Goal: Information Seeking & Learning: Learn about a topic

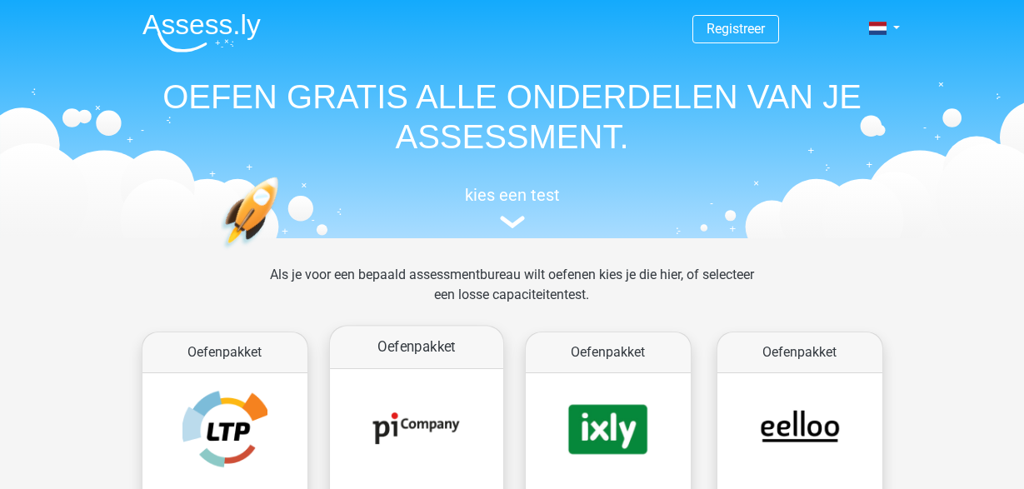
scroll to position [173, 0]
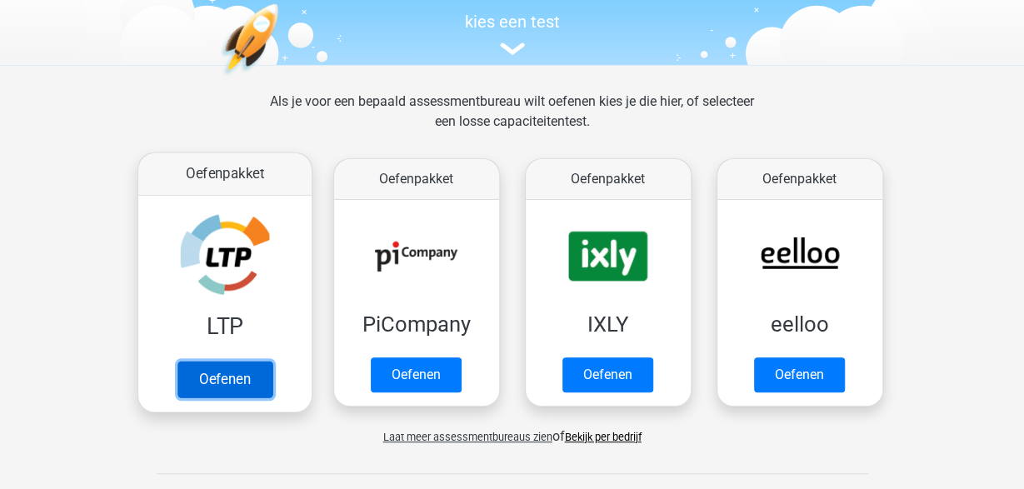
click at [252, 373] on link "Oefenen" at bounding box center [224, 379] width 95 height 37
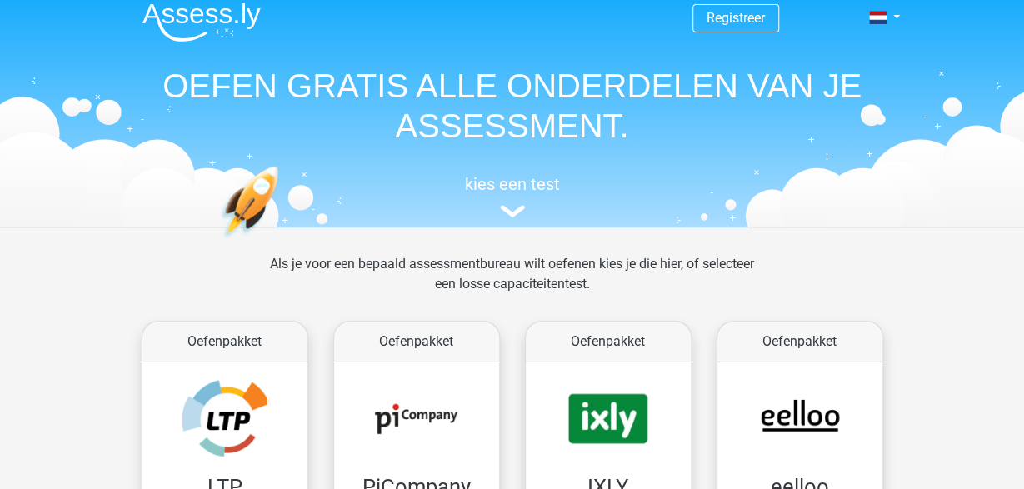
scroll to position [0, 0]
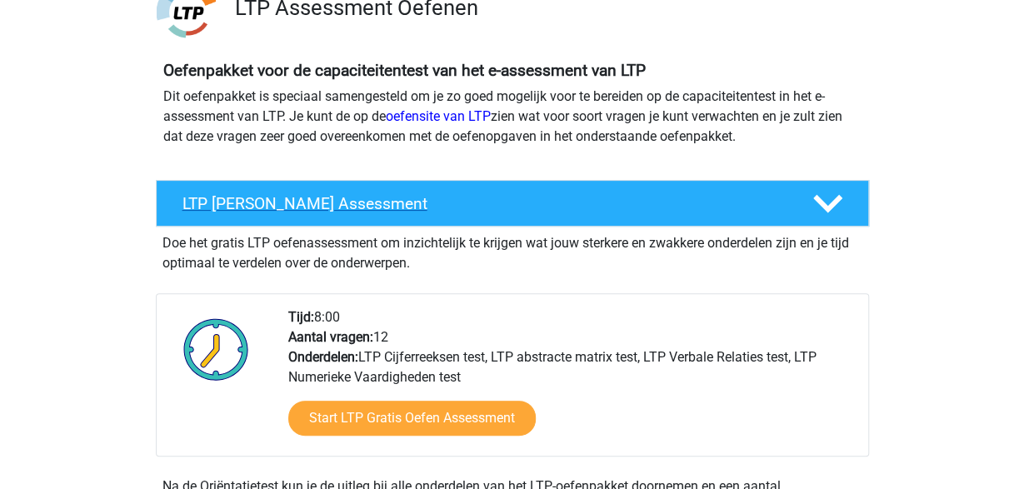
scroll to position [173, 0]
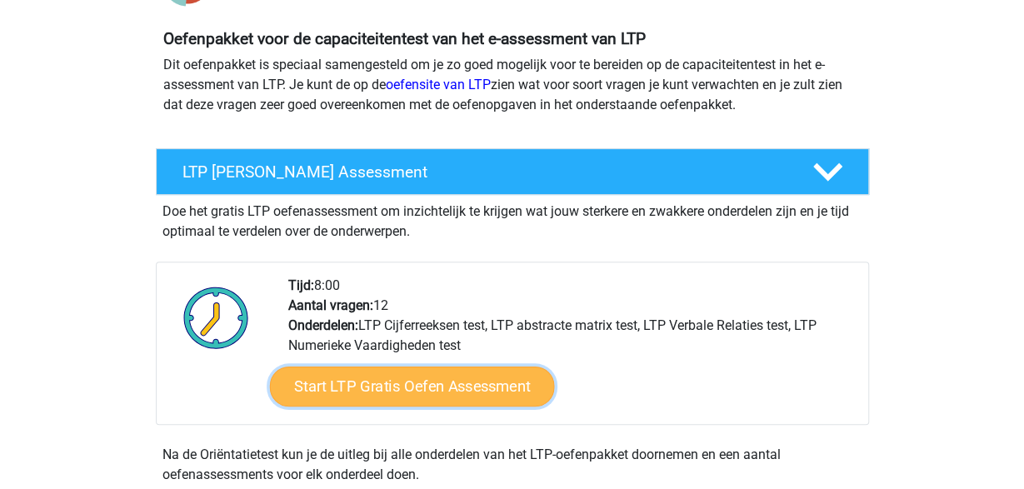
click at [347, 386] on link "Start LTP Gratis Oefen Assessment" at bounding box center [411, 386] width 285 height 40
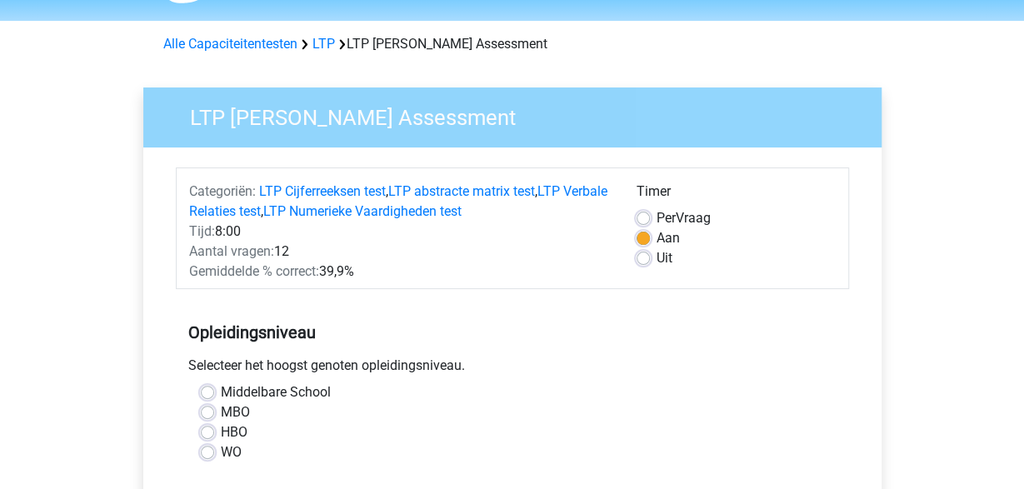
scroll to position [87, 0]
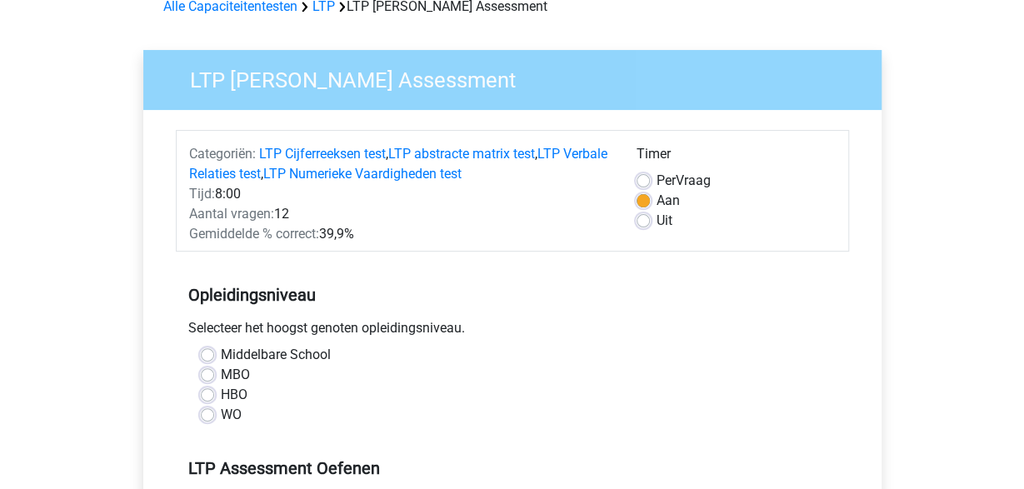
click at [220, 416] on div "WO" at bounding box center [512, 415] width 623 height 20
click at [221, 417] on label "WO" at bounding box center [231, 415] width 21 height 20
click at [207, 417] on input "WO" at bounding box center [207, 413] width 13 height 17
radio input "true"
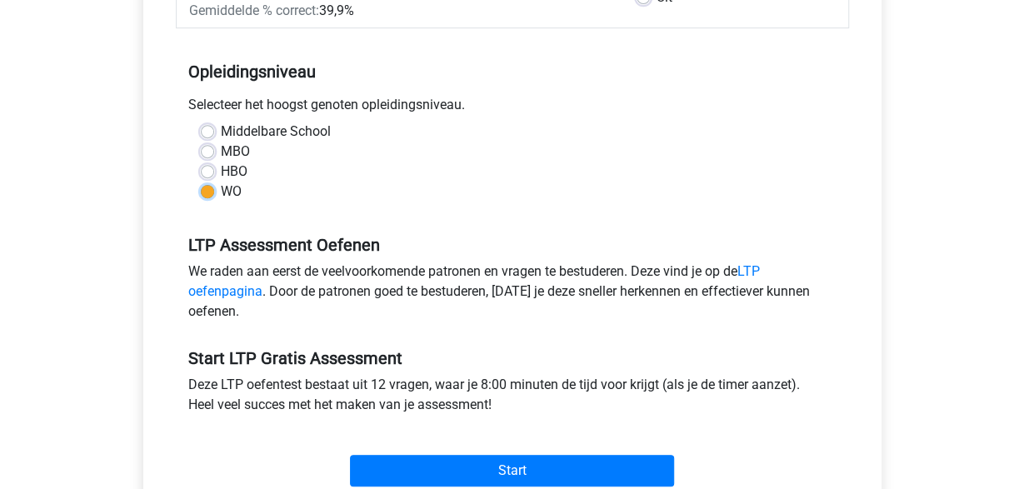
scroll to position [346, 0]
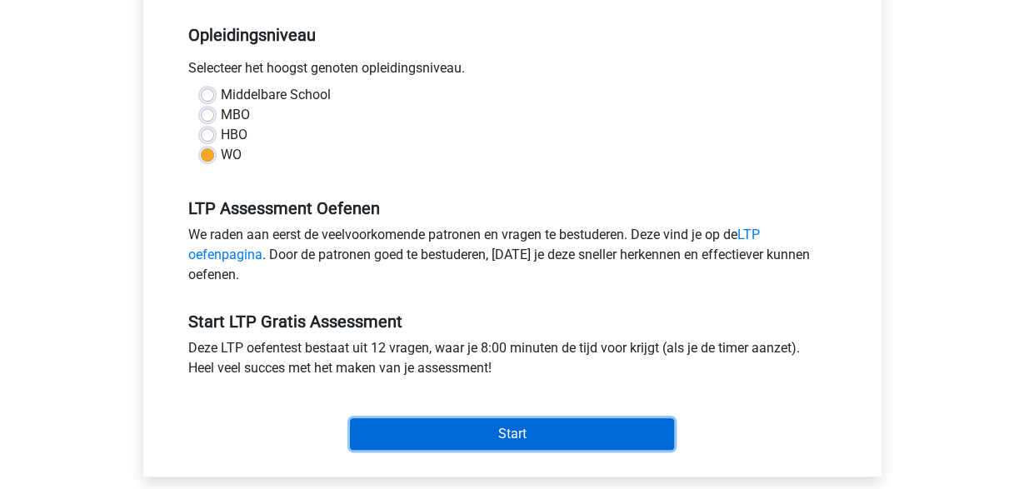
click at [401, 428] on input "Start" at bounding box center [512, 434] width 324 height 32
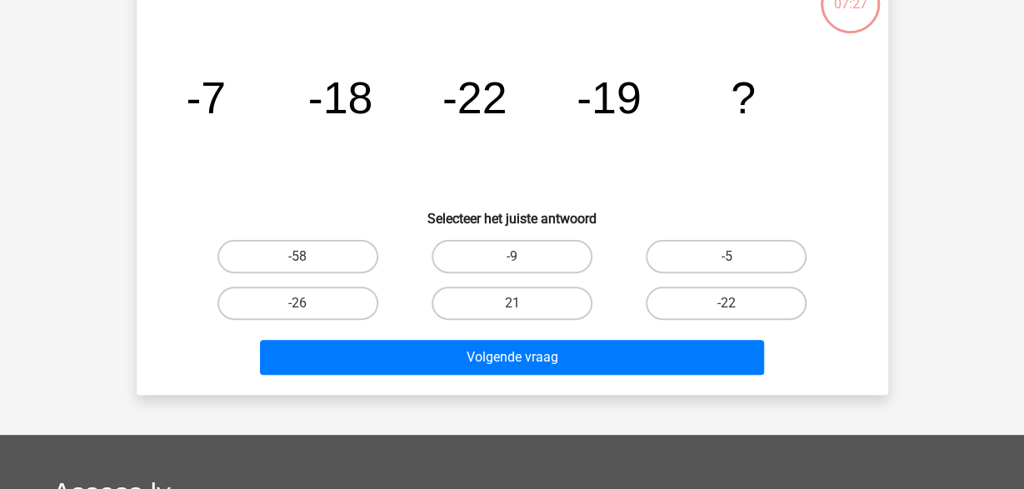
scroll to position [87, 0]
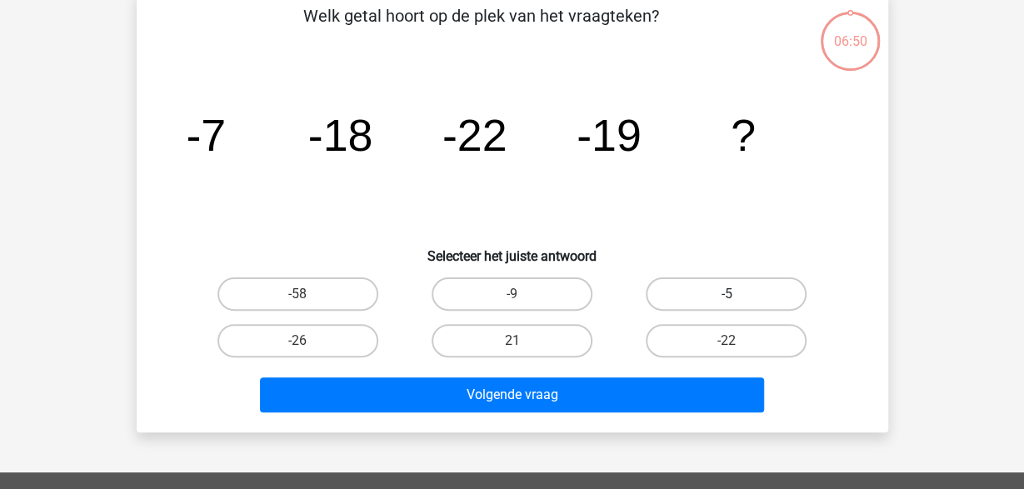
click at [689, 291] on label "-5" at bounding box center [726, 293] width 161 height 33
click at [726, 294] on input "-5" at bounding box center [731, 299] width 11 height 11
radio input "true"
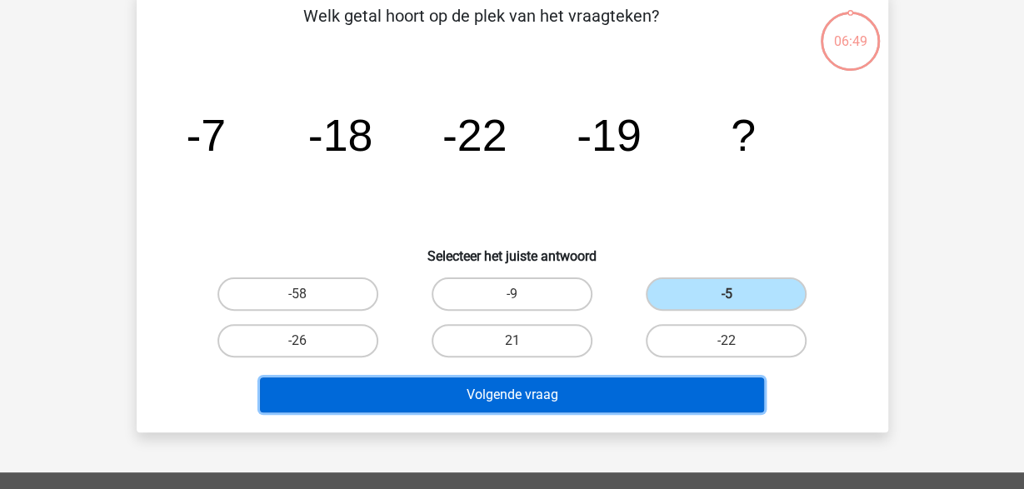
click at [689, 384] on button "Volgende vraag" at bounding box center [512, 394] width 504 height 35
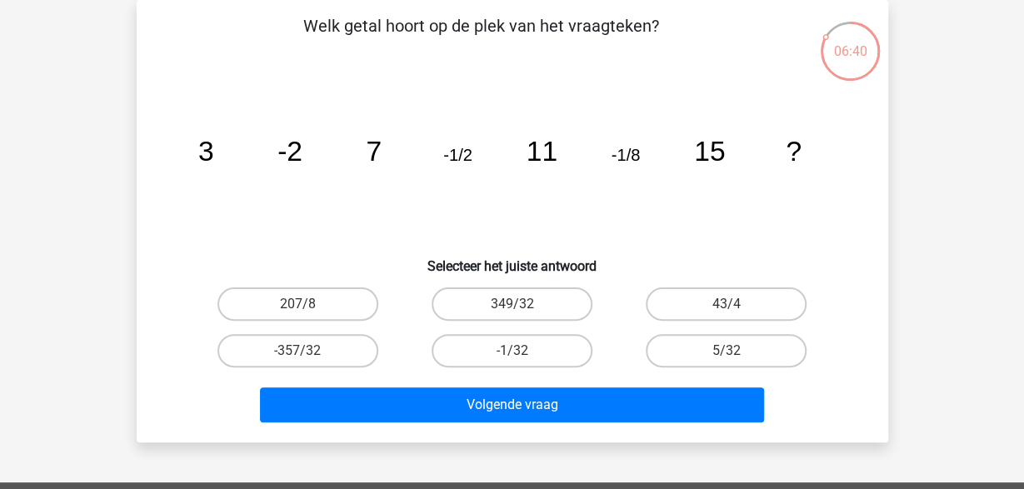
scroll to position [0, 0]
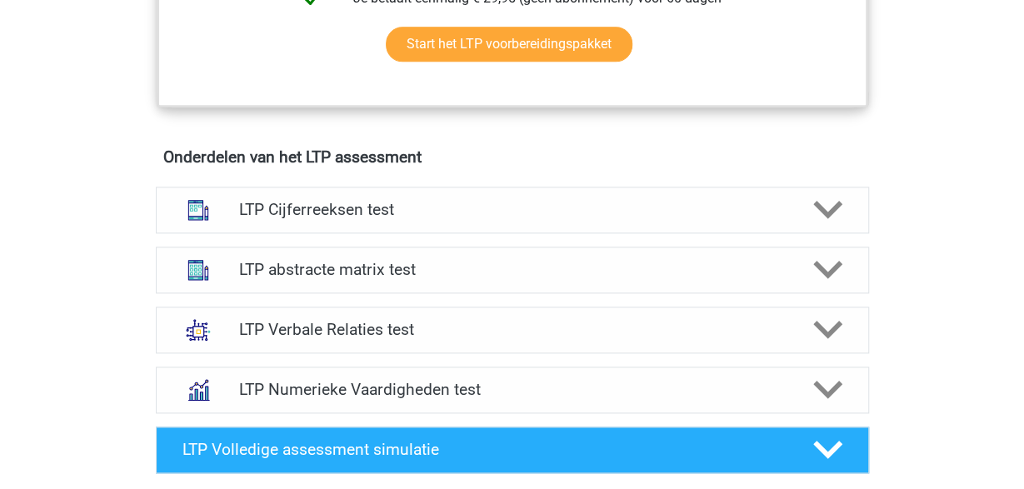
scroll to position [953, 0]
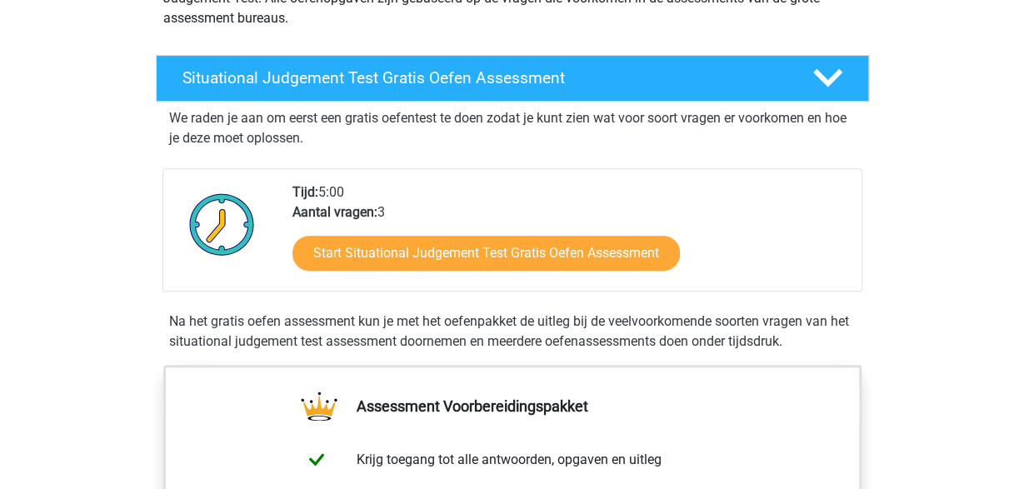
scroll to position [260, 0]
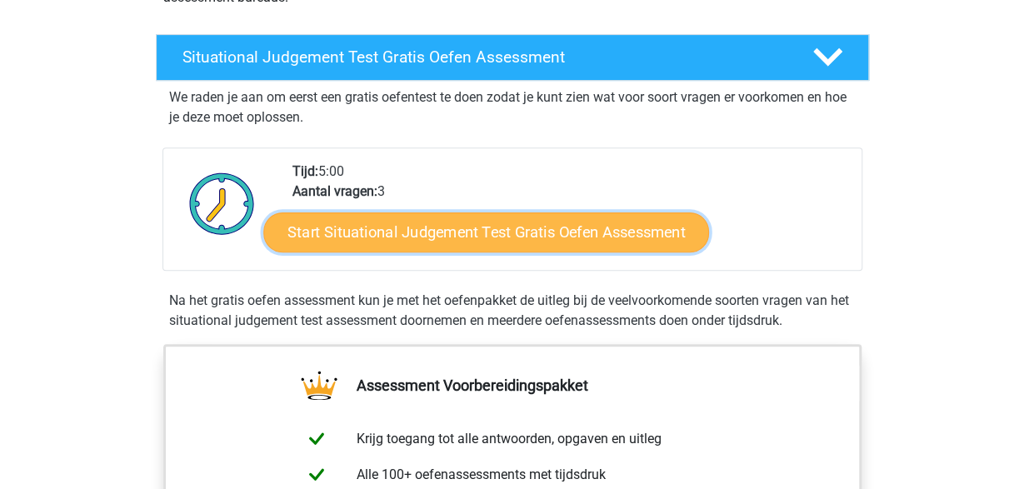
click at [408, 243] on link "Start Situational Judgement Test Gratis Oefen Assessment" at bounding box center [486, 232] width 446 height 40
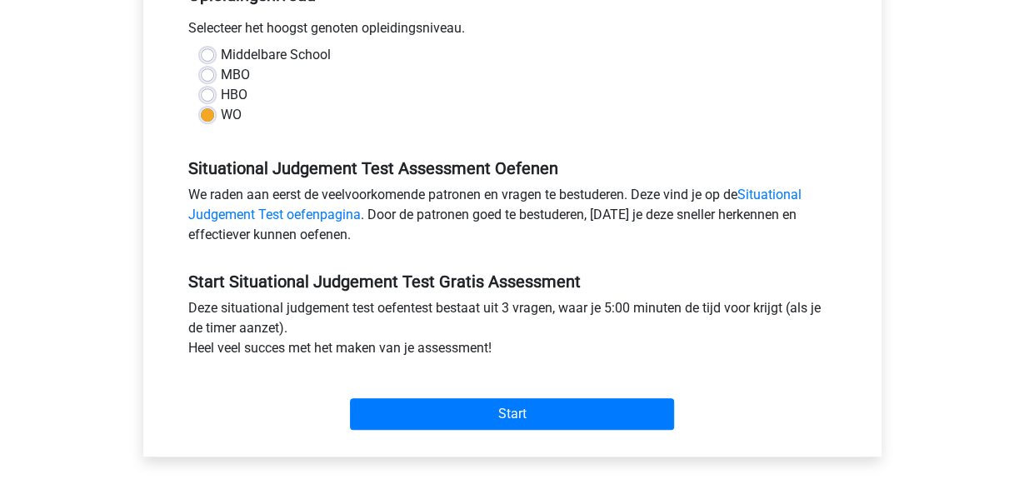
scroll to position [520, 0]
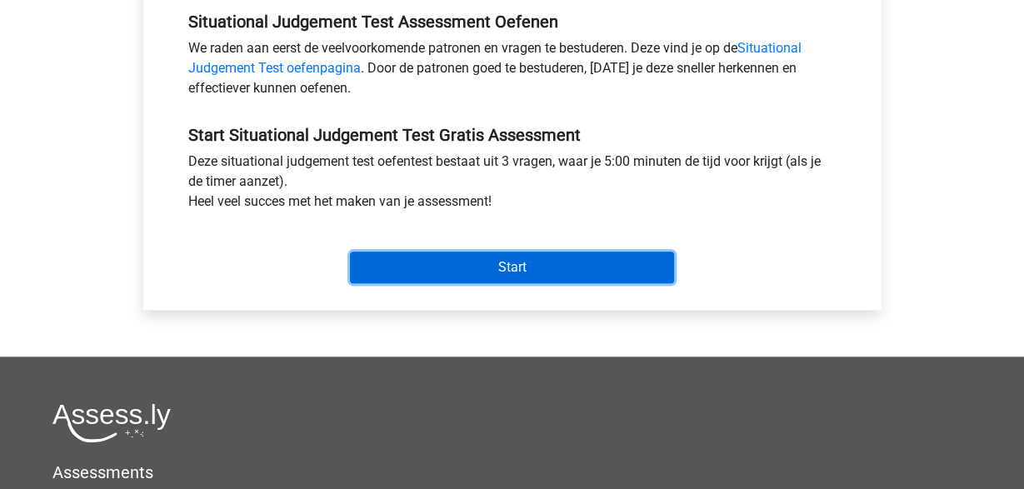
click at [442, 273] on input "Start" at bounding box center [512, 268] width 324 height 32
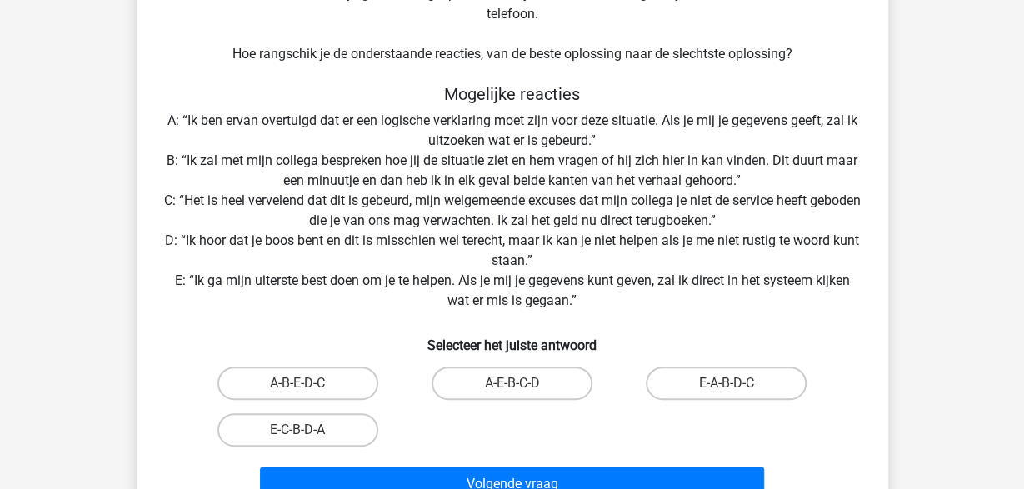
scroll to position [260, 0]
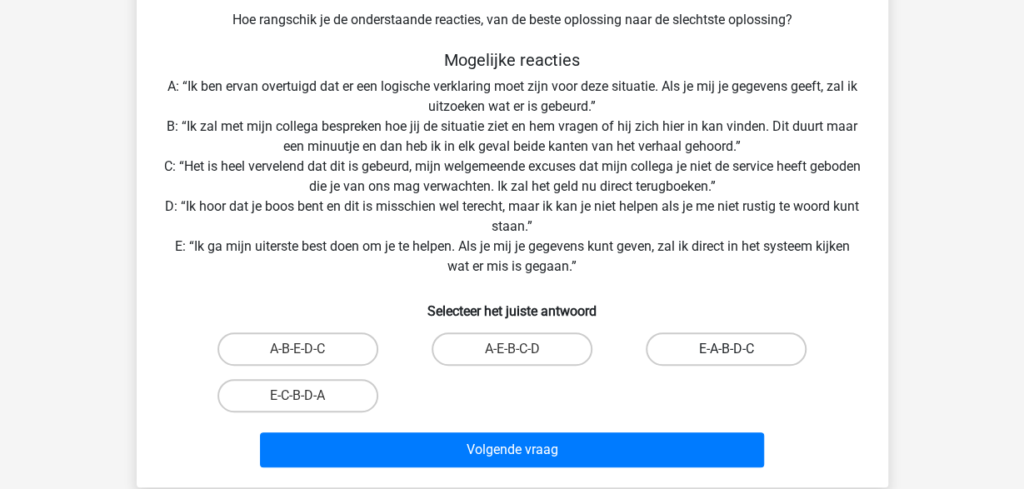
click at [689, 346] on label "E-A-B-D-C" at bounding box center [726, 348] width 161 height 33
click at [726, 349] on input "E-A-B-D-C" at bounding box center [731, 354] width 11 height 11
radio input "true"
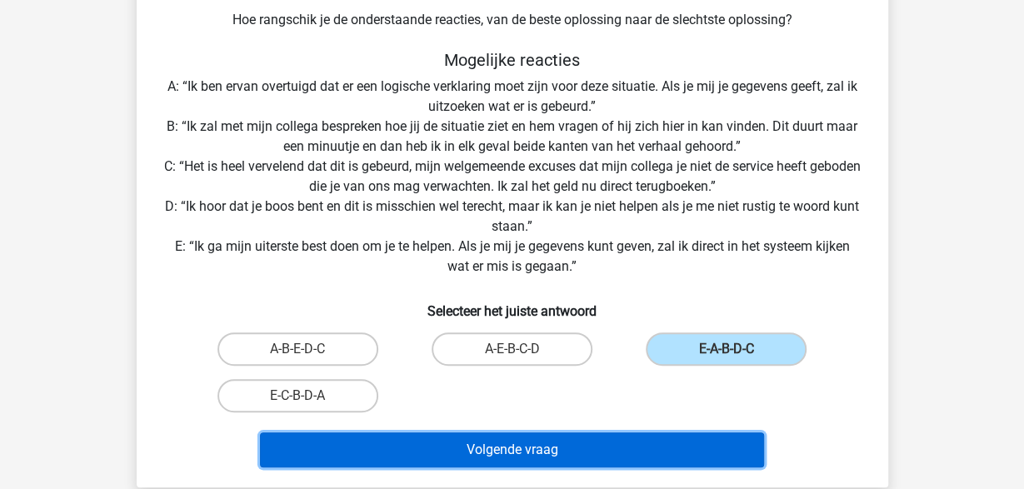
click at [671, 449] on button "Volgende vraag" at bounding box center [512, 449] width 504 height 35
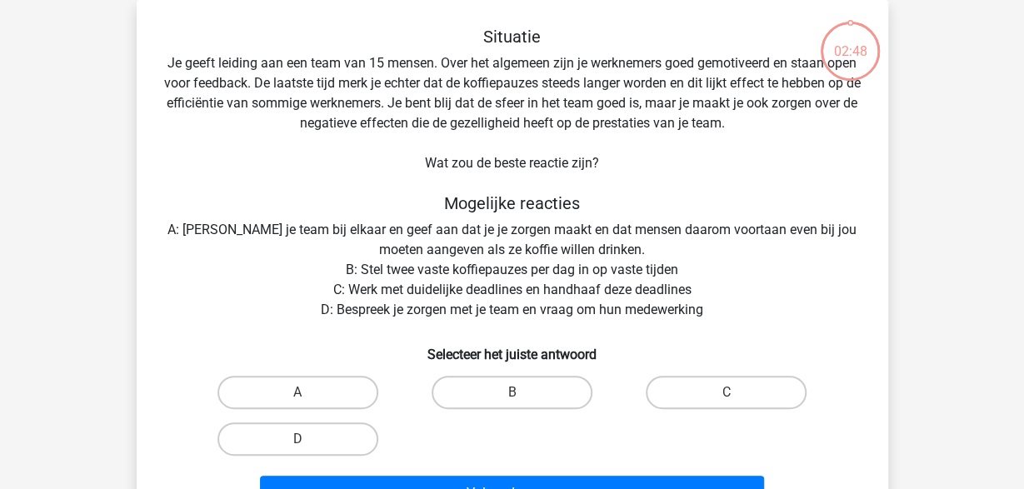
scroll to position [77, 0]
click at [368, 438] on label "D" at bounding box center [297, 438] width 161 height 33
click at [308, 439] on input "D" at bounding box center [302, 444] width 11 height 11
radio input "true"
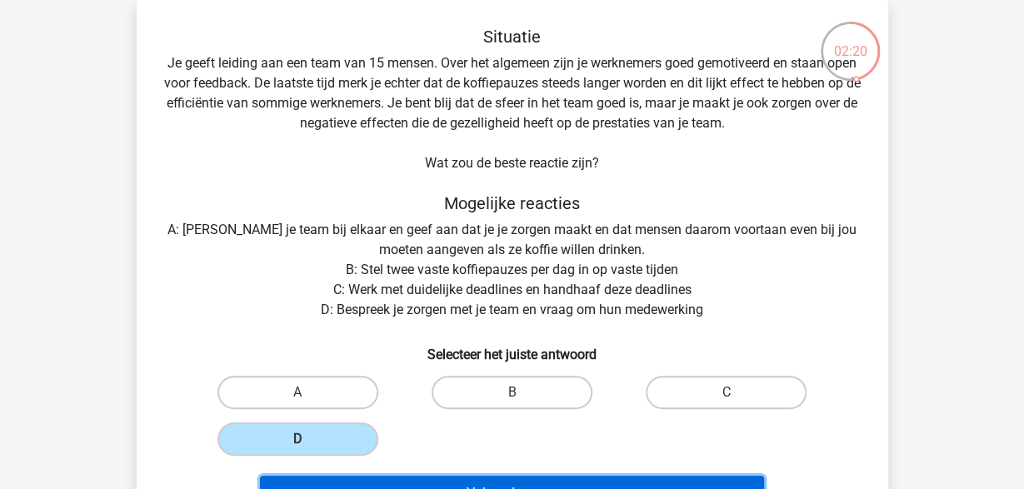
click at [422, 479] on button "Volgende vraag" at bounding box center [512, 493] width 504 height 35
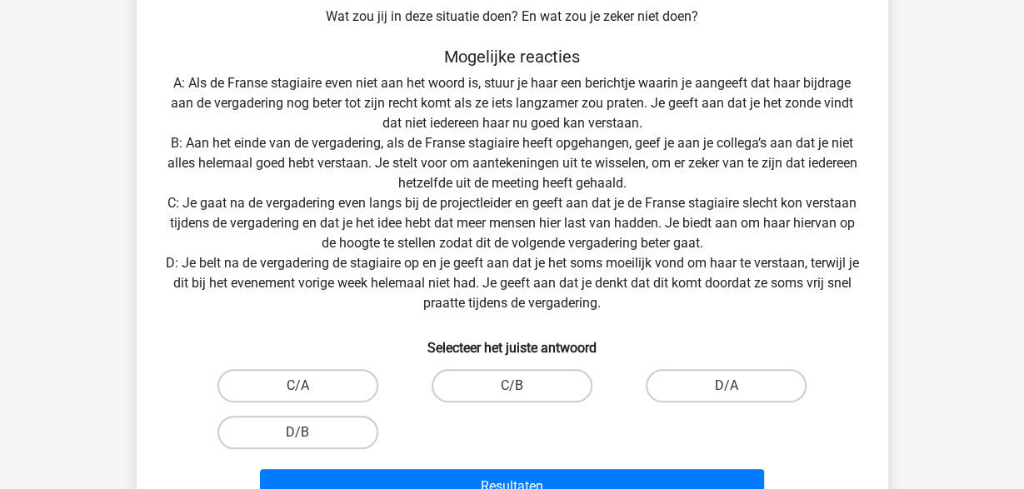
scroll to position [337, 0]
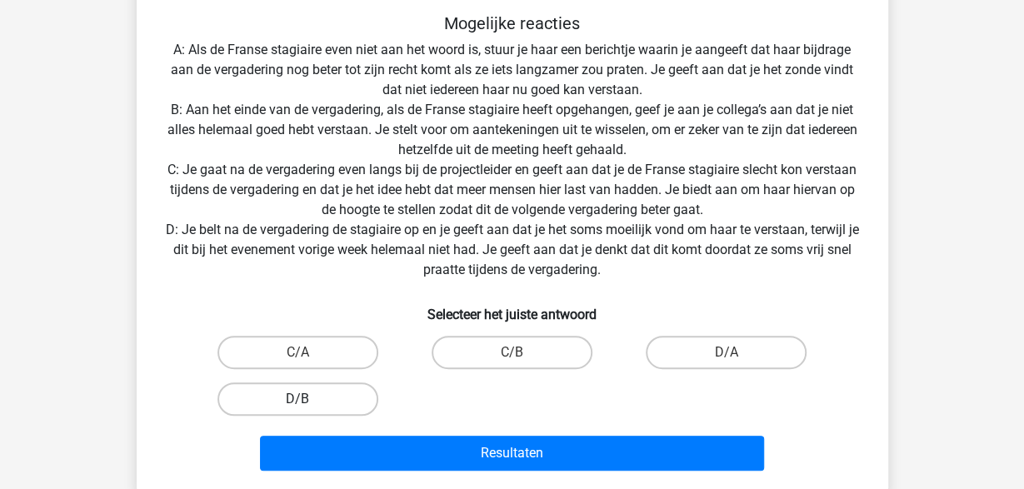
click at [327, 395] on label "D/B" at bounding box center [297, 398] width 161 height 33
click at [308, 399] on input "D/B" at bounding box center [302, 404] width 11 height 11
radio input "true"
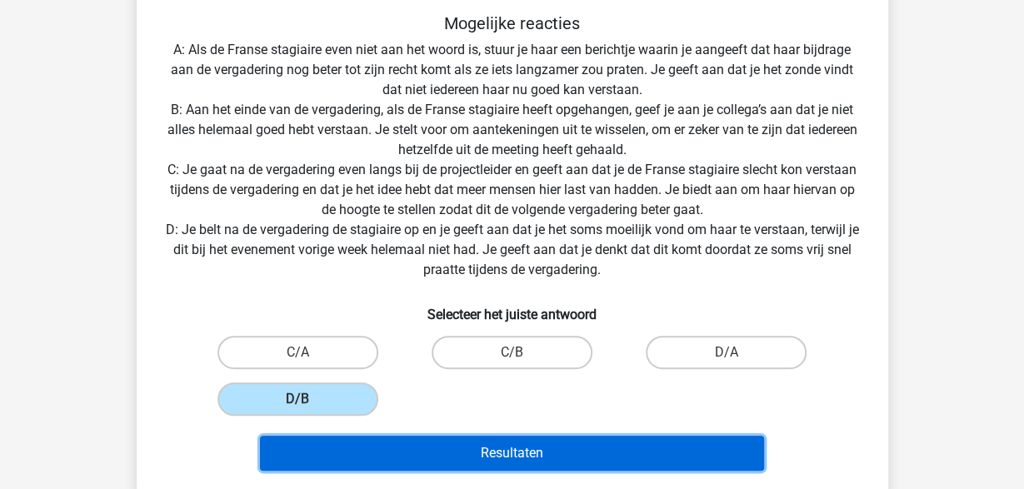
click at [440, 440] on button "Resultaten" at bounding box center [512, 453] width 504 height 35
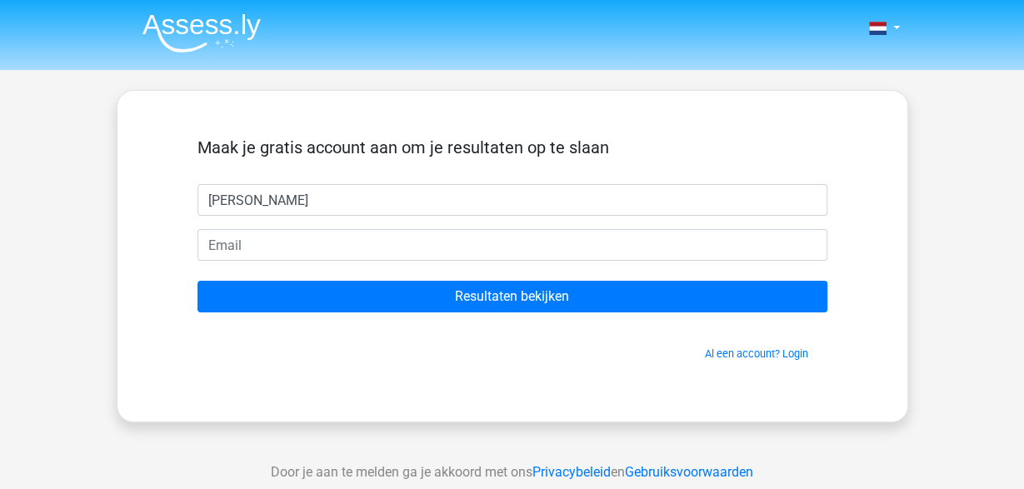
type input "Luce"
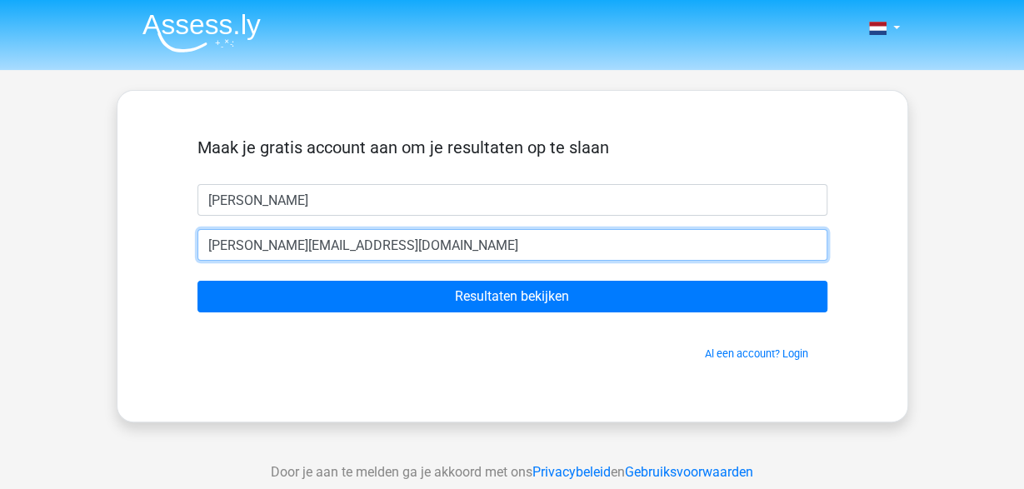
type input "[EMAIL_ADDRESS][DOMAIN_NAME]"
click at [197, 281] on input "Resultaten bekijken" at bounding box center [512, 297] width 630 height 32
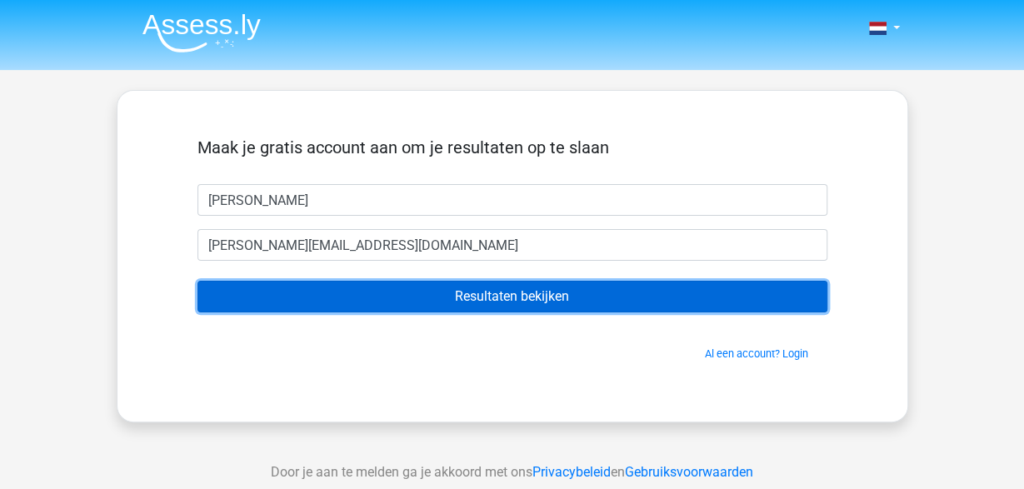
click at [633, 286] on input "Resultaten bekijken" at bounding box center [512, 297] width 630 height 32
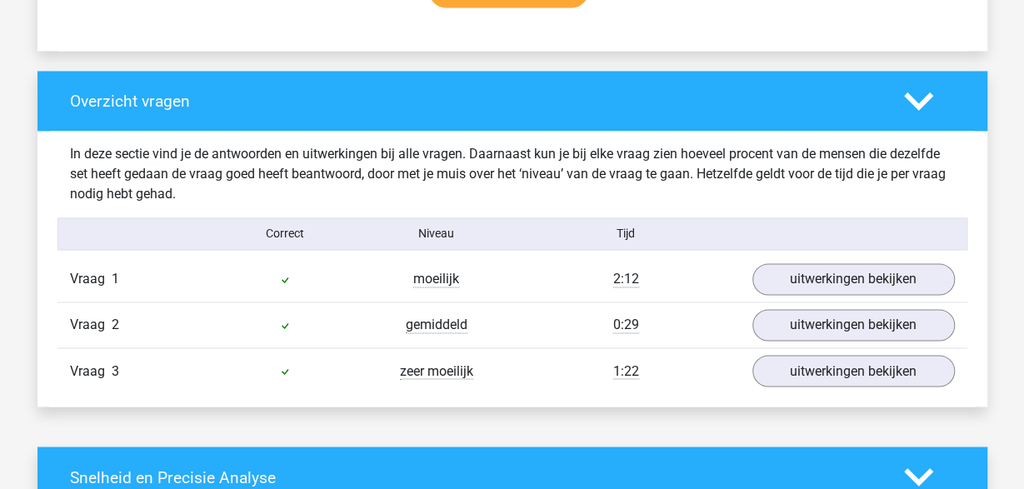
scroll to position [1213, 0]
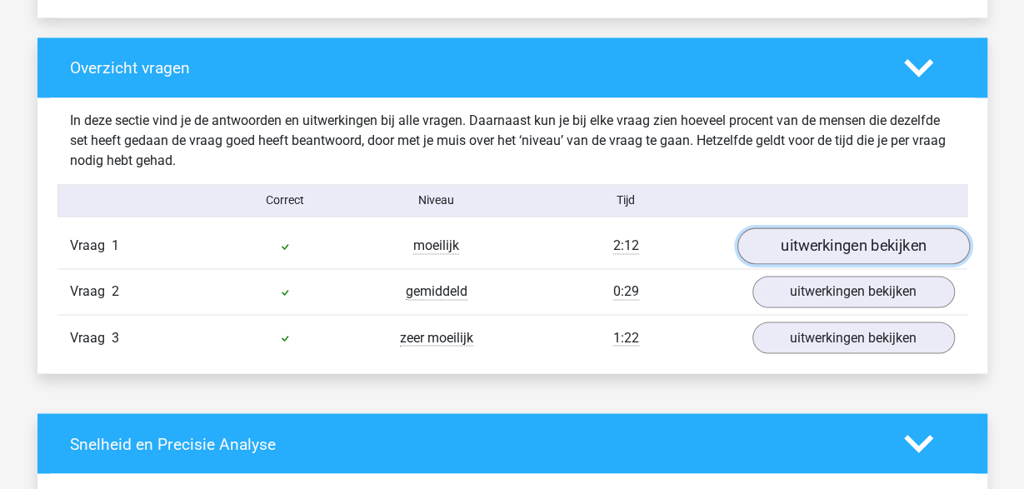
click at [805, 257] on link "uitwerkingen bekijken" at bounding box center [852, 245] width 232 height 37
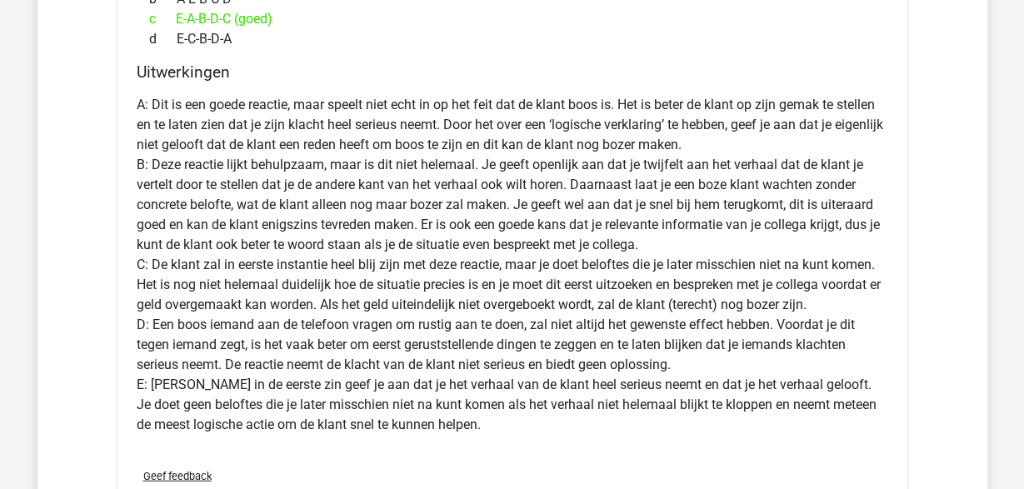
scroll to position [2166, 0]
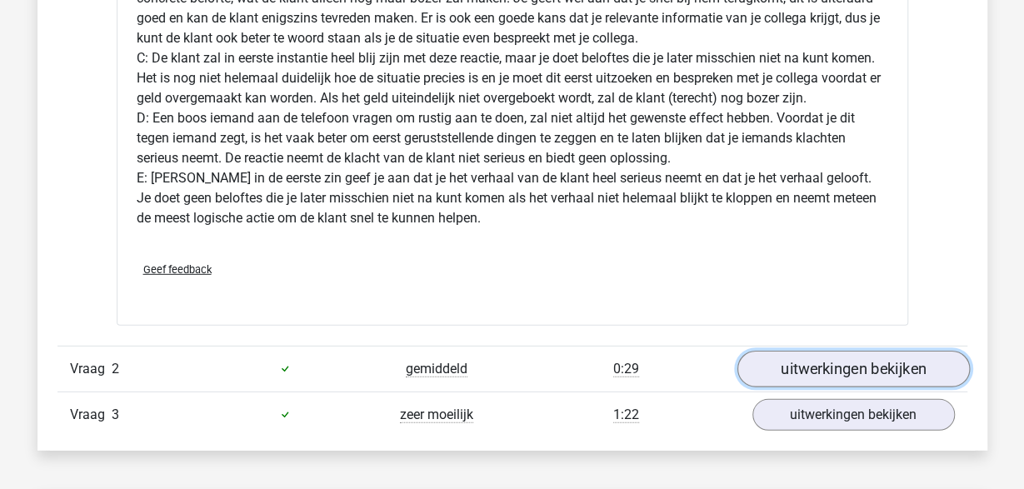
click at [790, 373] on link "uitwerkingen bekijken" at bounding box center [852, 369] width 232 height 37
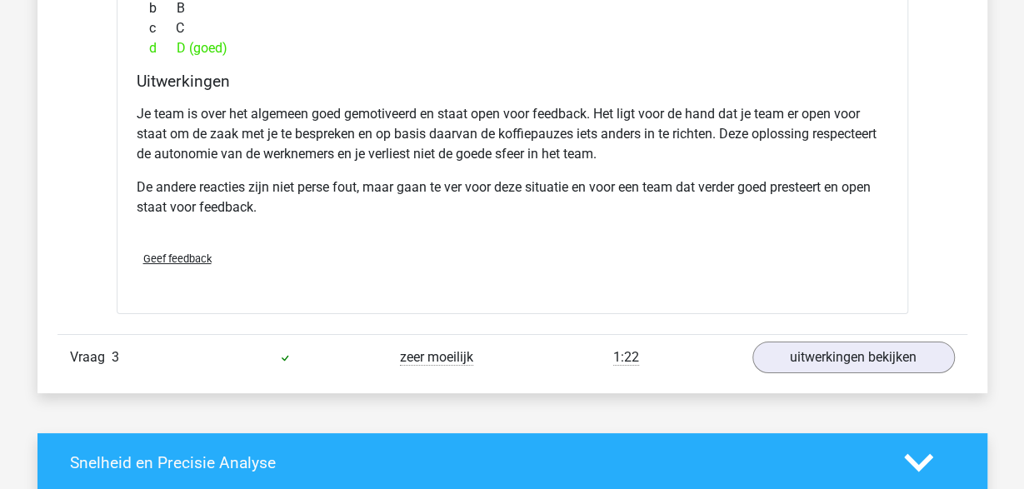
scroll to position [2945, 0]
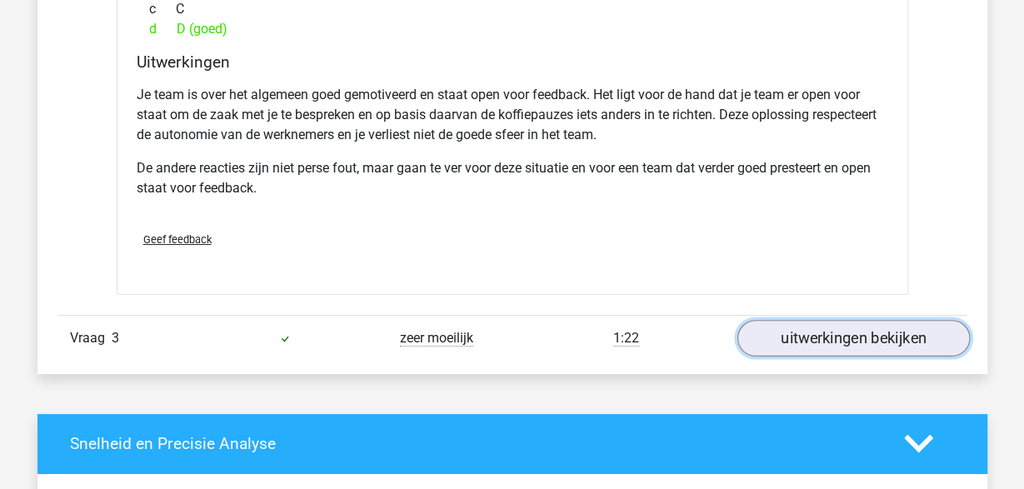
click at [789, 342] on link "uitwerkingen bekijken" at bounding box center [852, 338] width 232 height 37
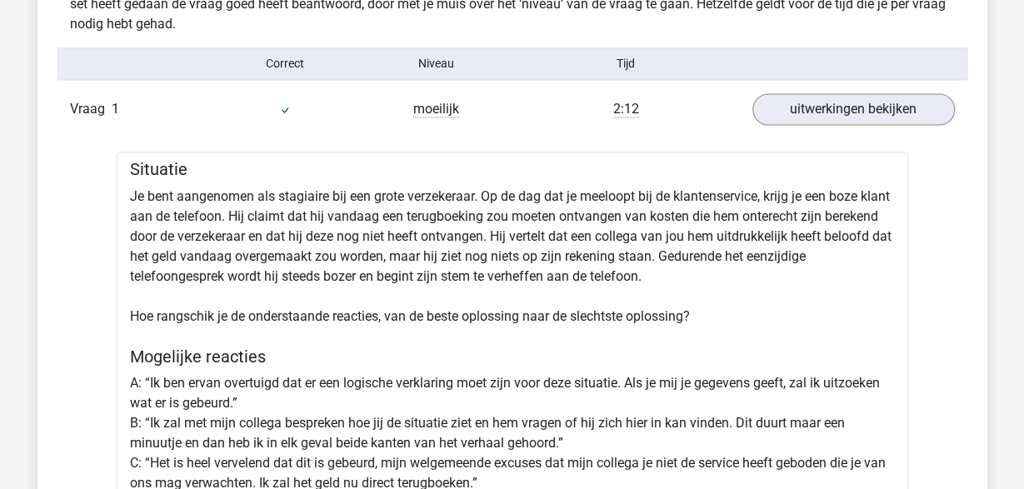
scroll to position [1213, 0]
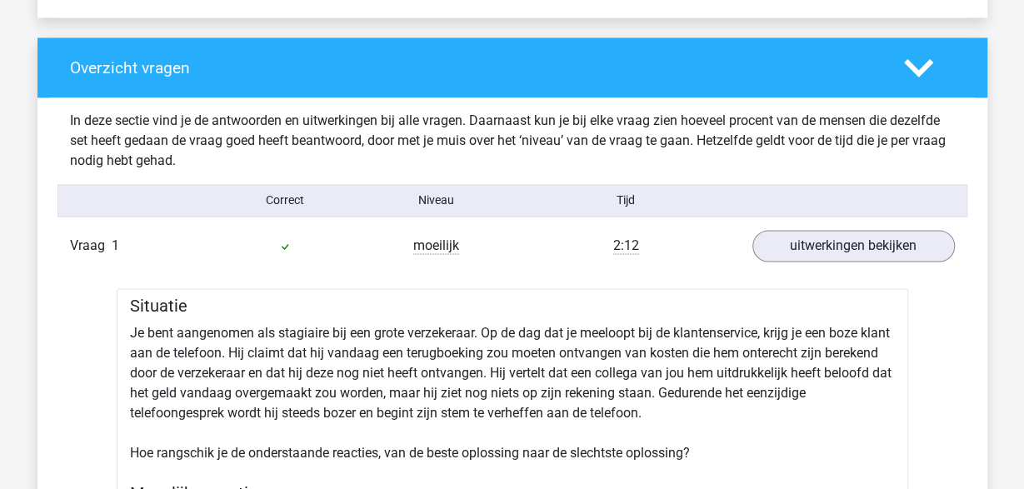
click at [897, 76] on div at bounding box center [929, 67] width 76 height 29
click at [910, 73] on icon at bounding box center [918, 67] width 29 height 29
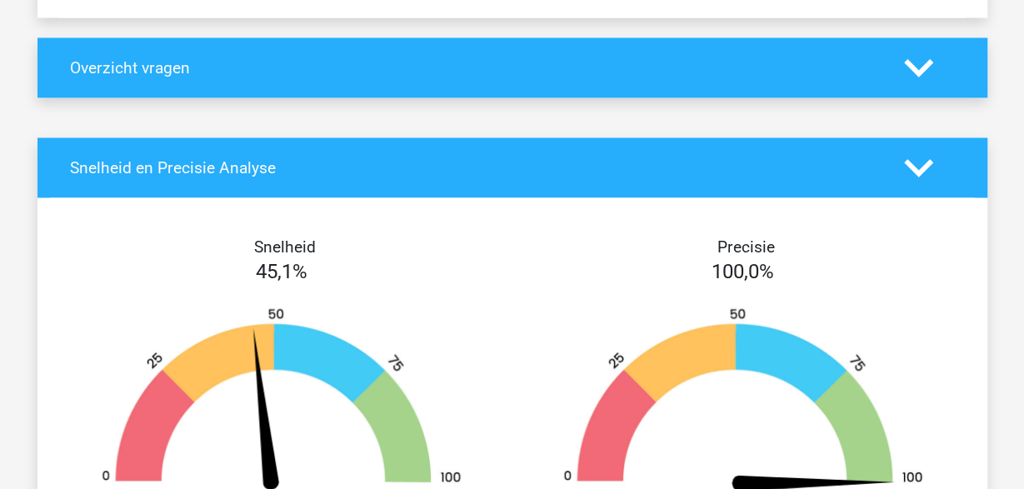
click at [919, 76] on icon at bounding box center [918, 67] width 29 height 29
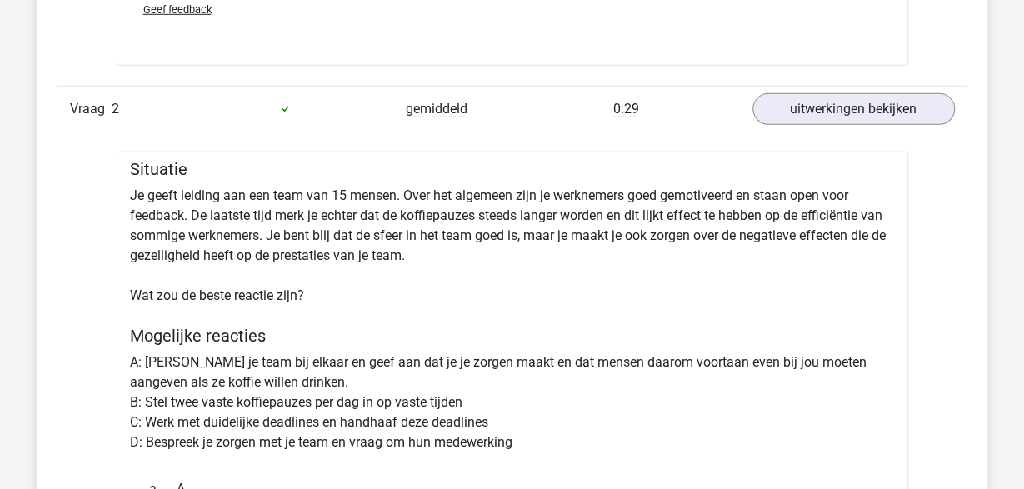
scroll to position [2252, 0]
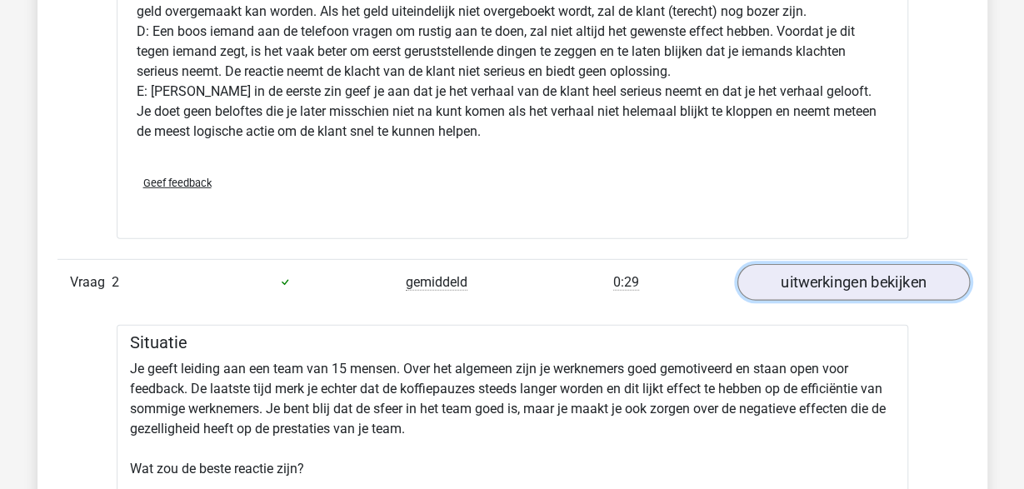
click at [766, 278] on link "uitwerkingen bekijken" at bounding box center [852, 282] width 232 height 37
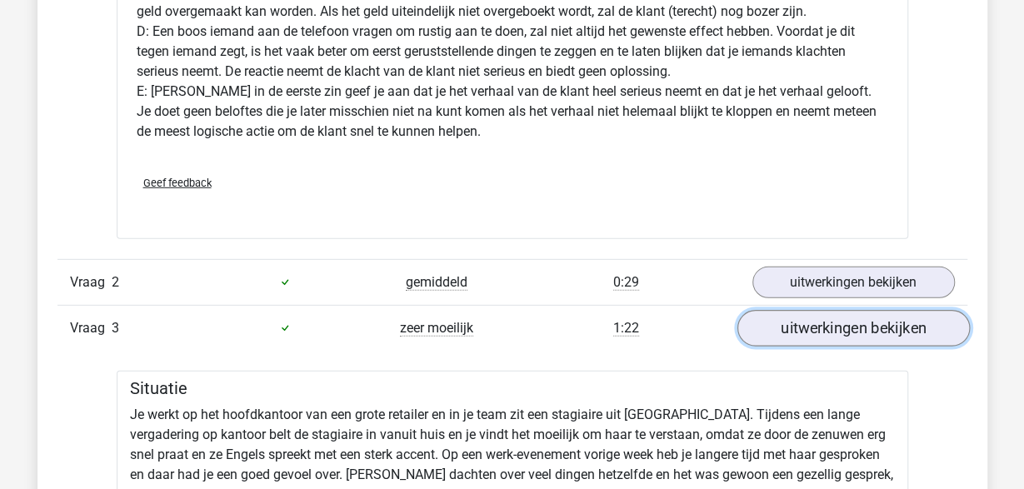
click at [810, 312] on link "uitwerkingen bekijken" at bounding box center [852, 328] width 232 height 37
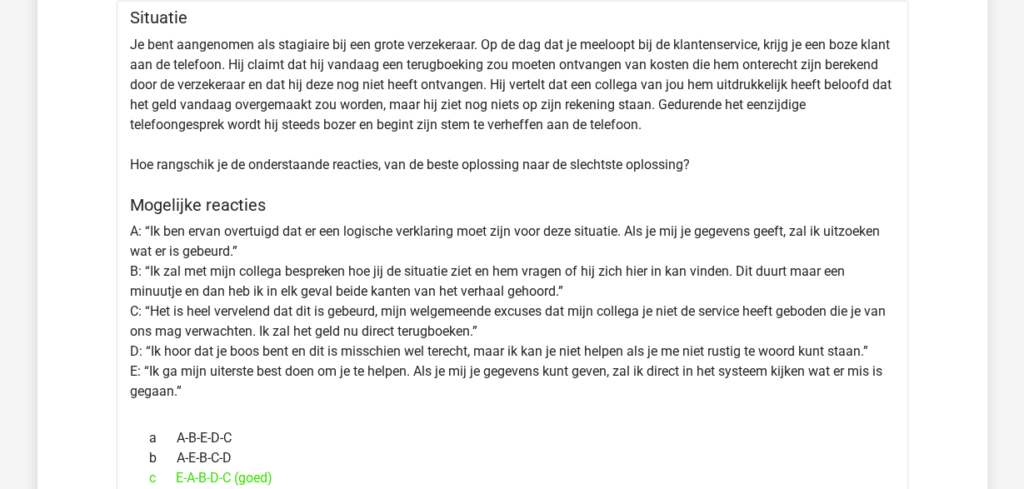
scroll to position [1386, 0]
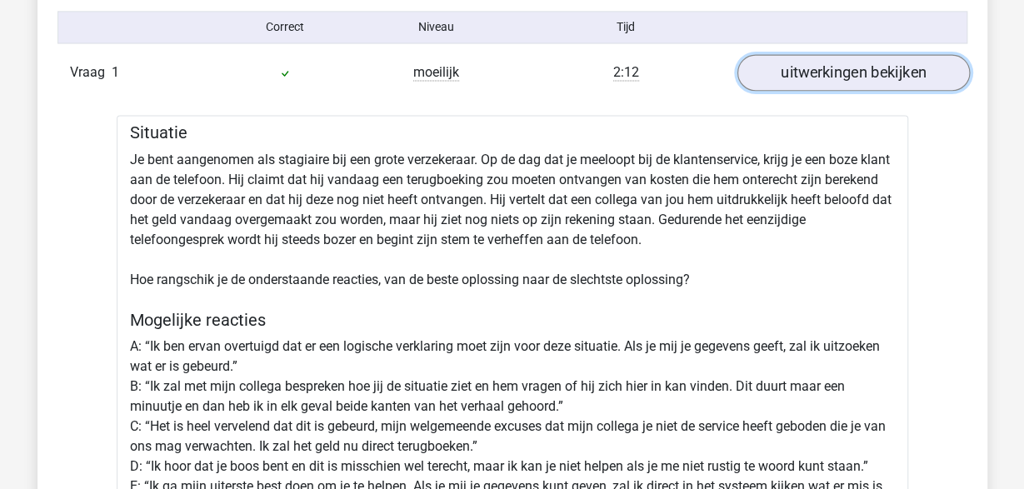
click at [843, 79] on link "uitwerkingen bekijken" at bounding box center [852, 72] width 232 height 37
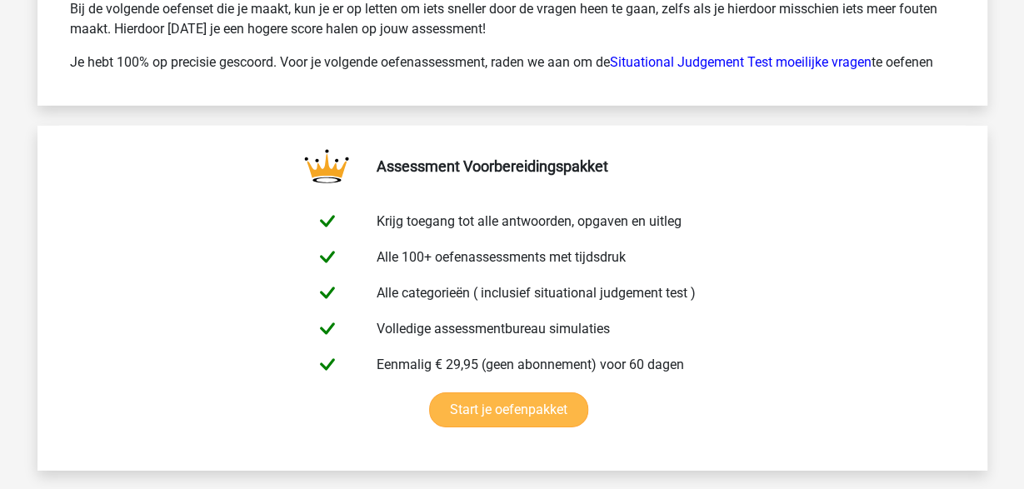
scroll to position [2425, 0]
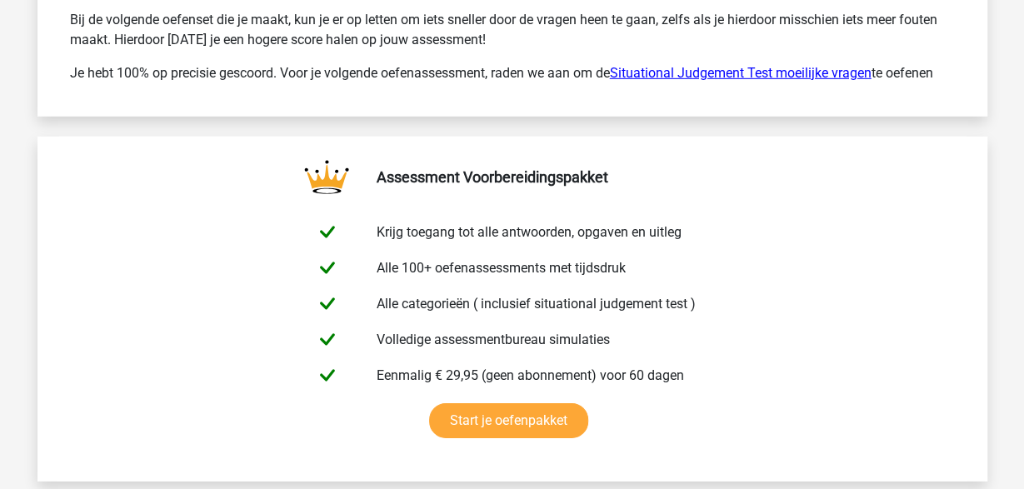
click at [716, 72] on link "Situational Judgement Test moeilijke vragen" at bounding box center [741, 73] width 262 height 16
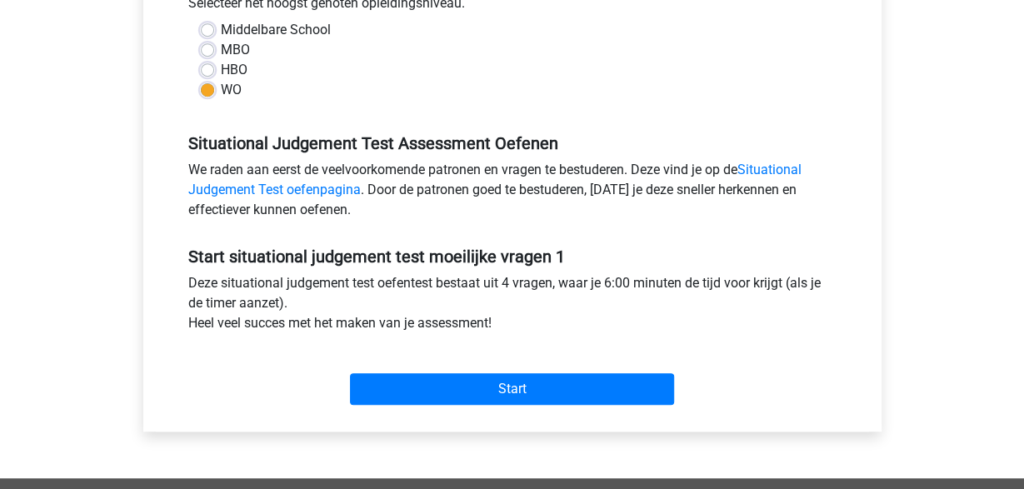
scroll to position [433, 0]
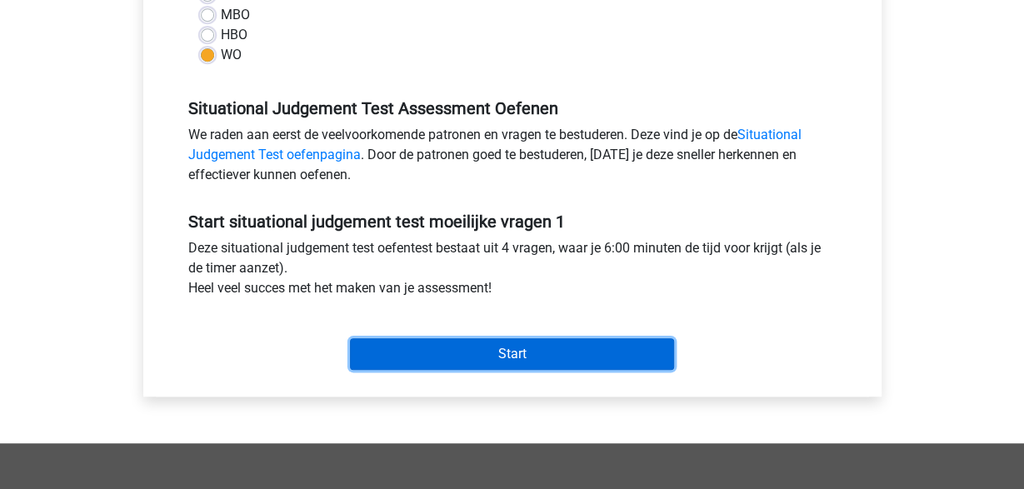
click at [547, 351] on input "Start" at bounding box center [512, 354] width 324 height 32
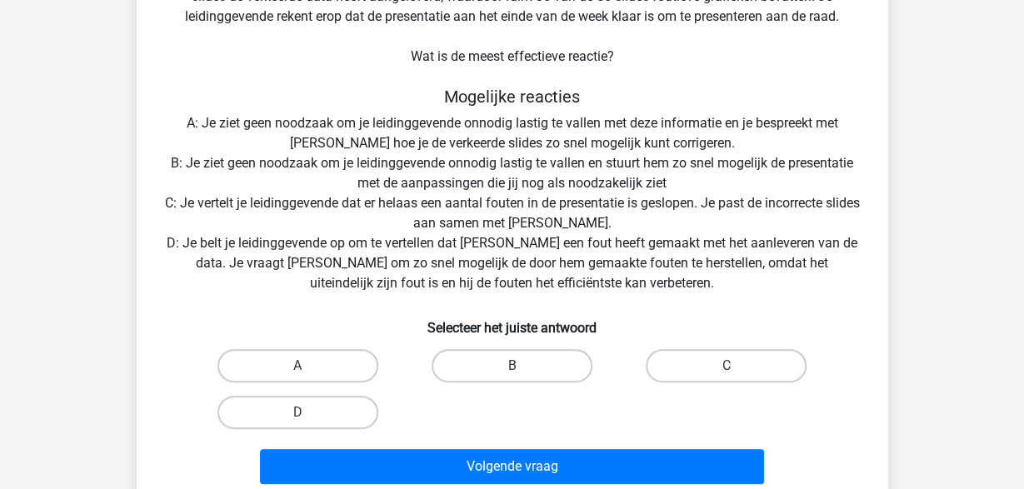
scroll to position [260, 0]
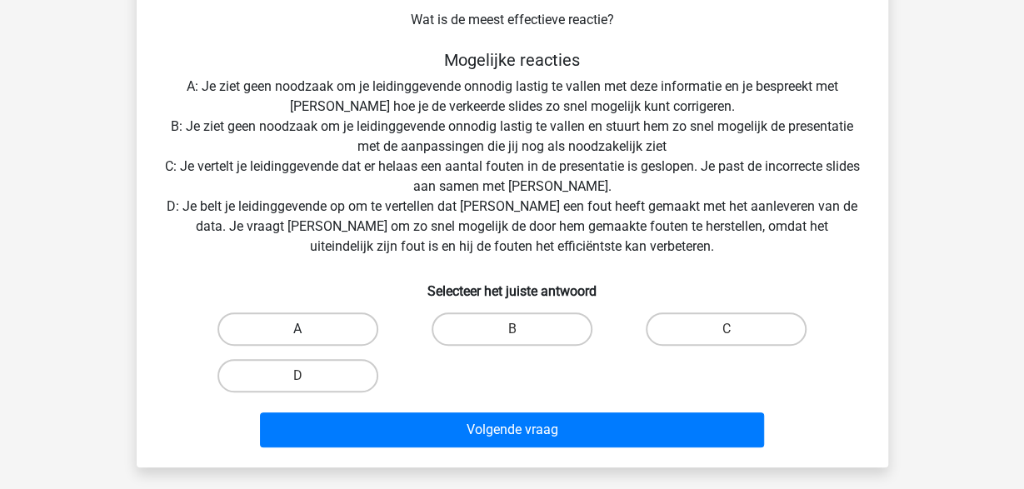
click at [336, 324] on label "A" at bounding box center [297, 328] width 161 height 33
click at [308, 329] on input "A" at bounding box center [302, 334] width 11 height 11
radio input "true"
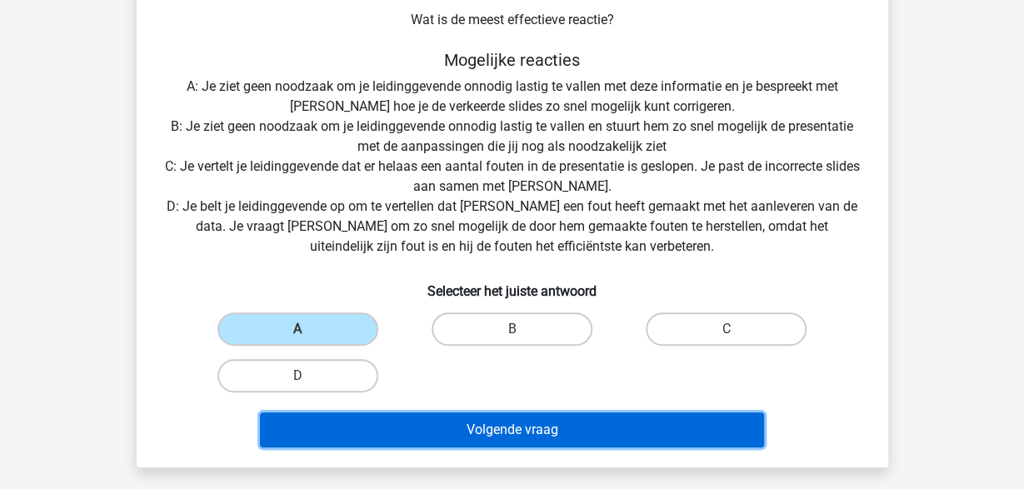
click at [431, 426] on button "Volgende vraag" at bounding box center [512, 429] width 504 height 35
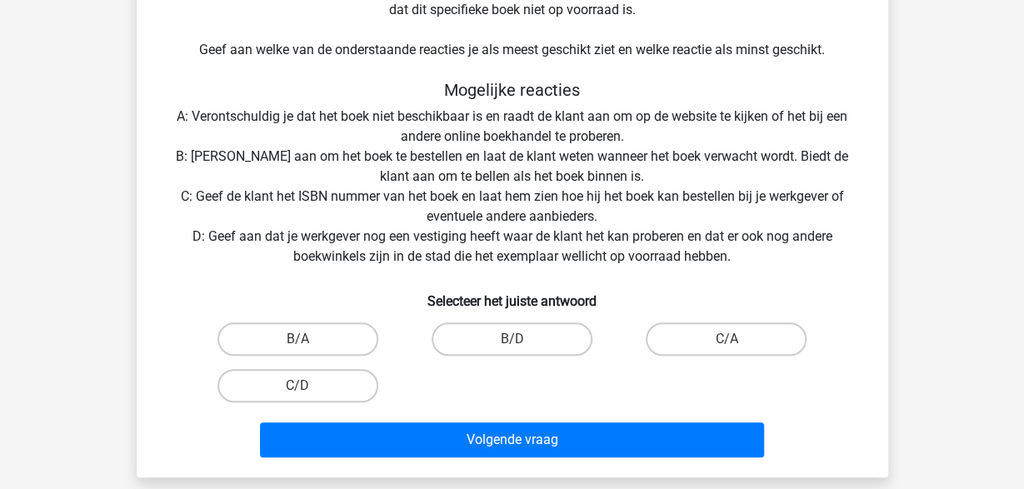
scroll to position [423, 0]
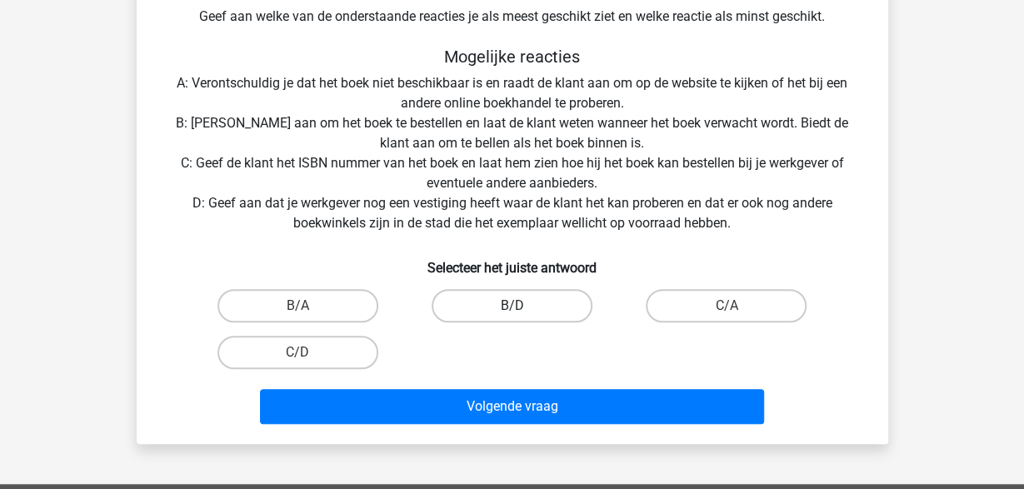
click at [499, 310] on label "B/D" at bounding box center [511, 305] width 161 height 33
click at [511, 310] on input "B/D" at bounding box center [516, 311] width 11 height 11
radio input "true"
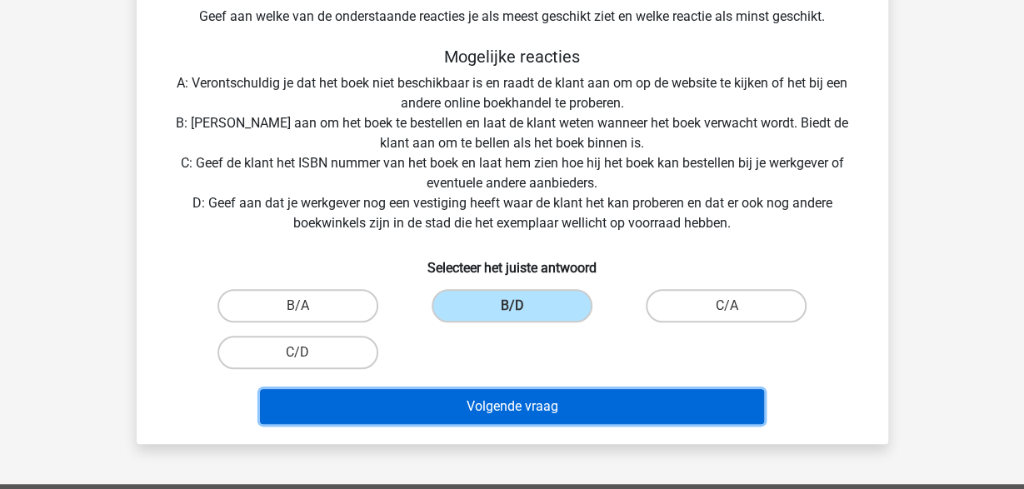
click at [528, 405] on button "Volgende vraag" at bounding box center [512, 406] width 504 height 35
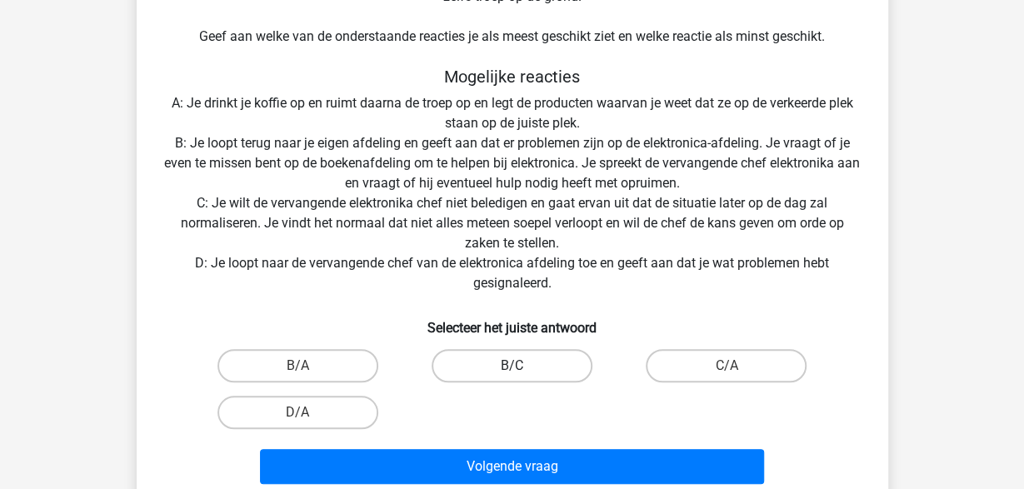
click at [527, 367] on label "B/C" at bounding box center [511, 365] width 161 height 33
click at [522, 367] on input "B/C" at bounding box center [516, 371] width 11 height 11
radio input "true"
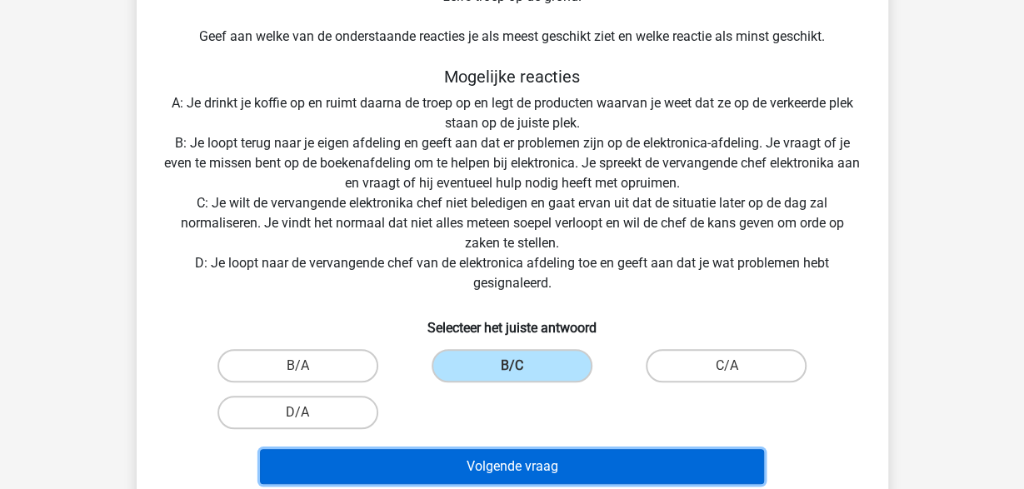
click at [531, 467] on button "Volgende vraag" at bounding box center [512, 466] width 504 height 35
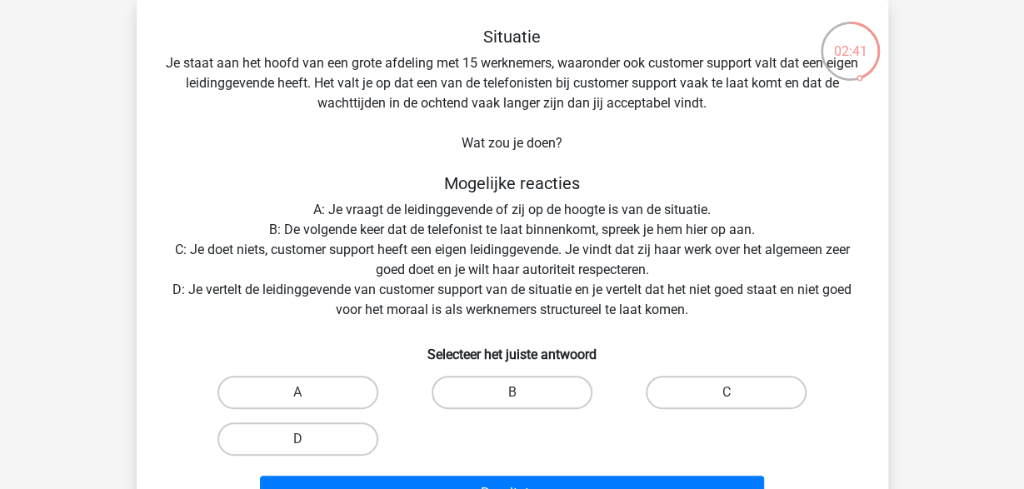
scroll to position [163, 0]
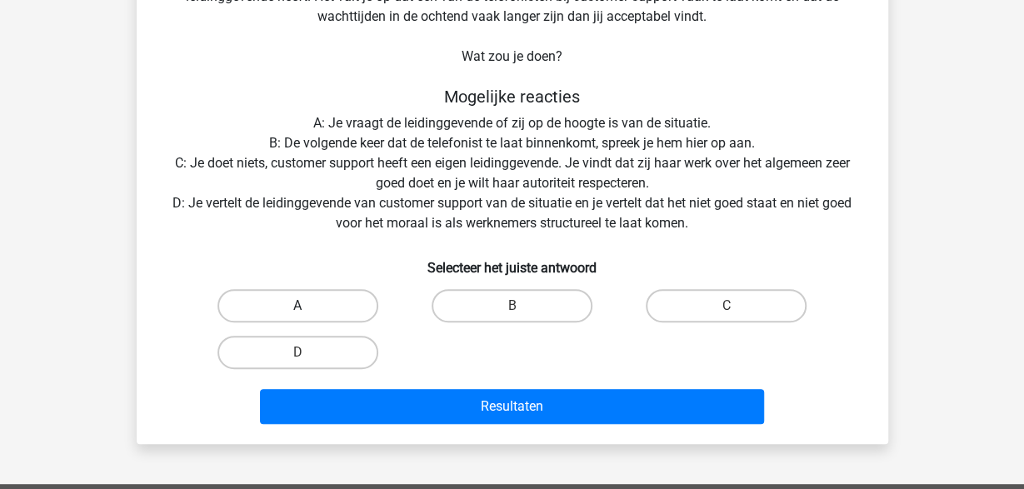
click at [347, 315] on label "A" at bounding box center [297, 305] width 161 height 33
click at [308, 315] on input "A" at bounding box center [302, 311] width 11 height 11
radio input "true"
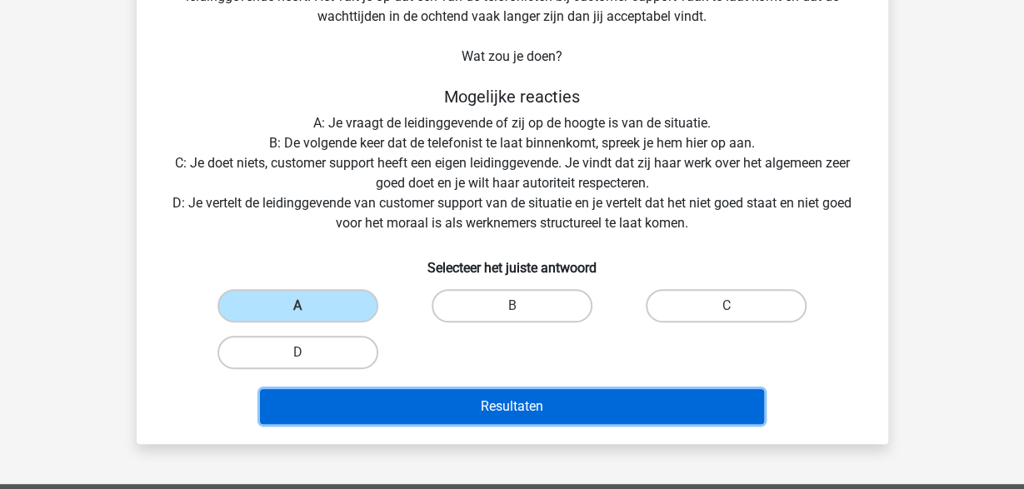
click at [427, 408] on button "Resultaten" at bounding box center [512, 406] width 504 height 35
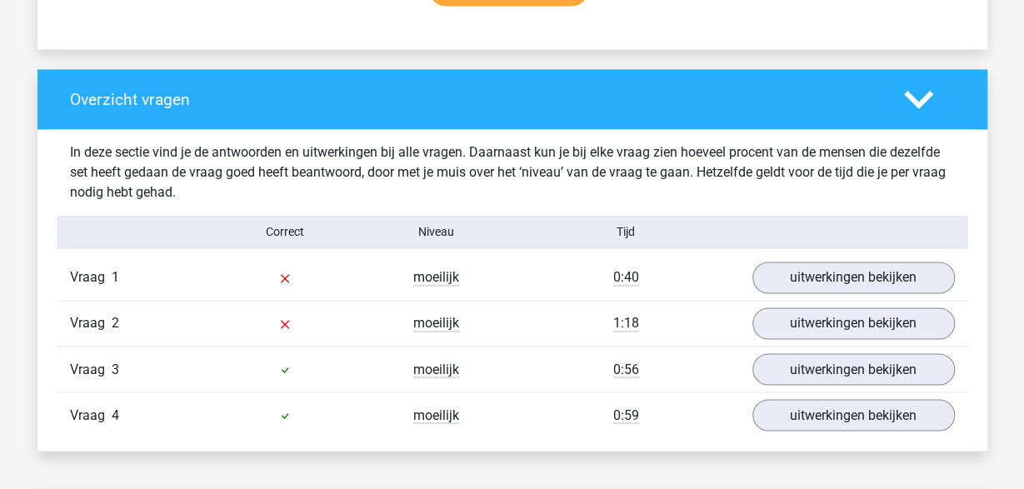
scroll to position [1213, 0]
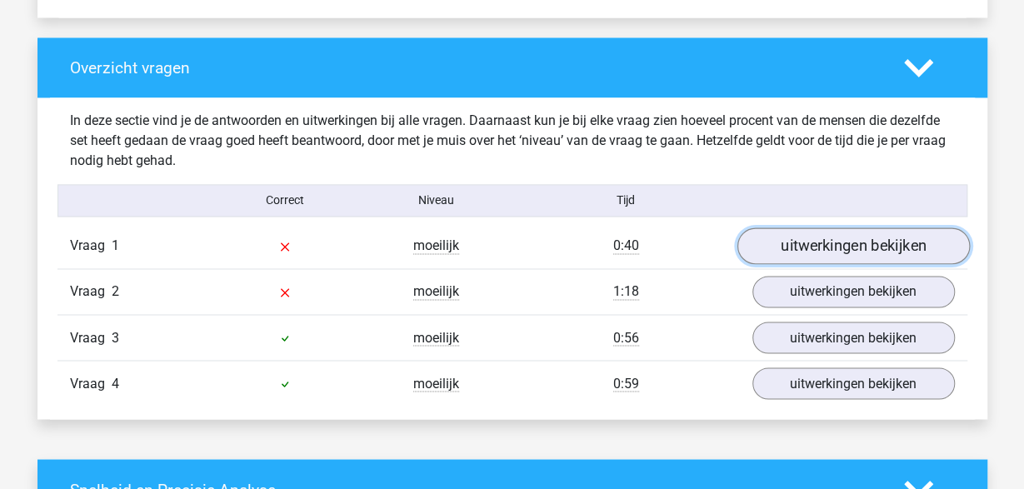
click at [783, 237] on link "uitwerkingen bekijken" at bounding box center [852, 245] width 232 height 37
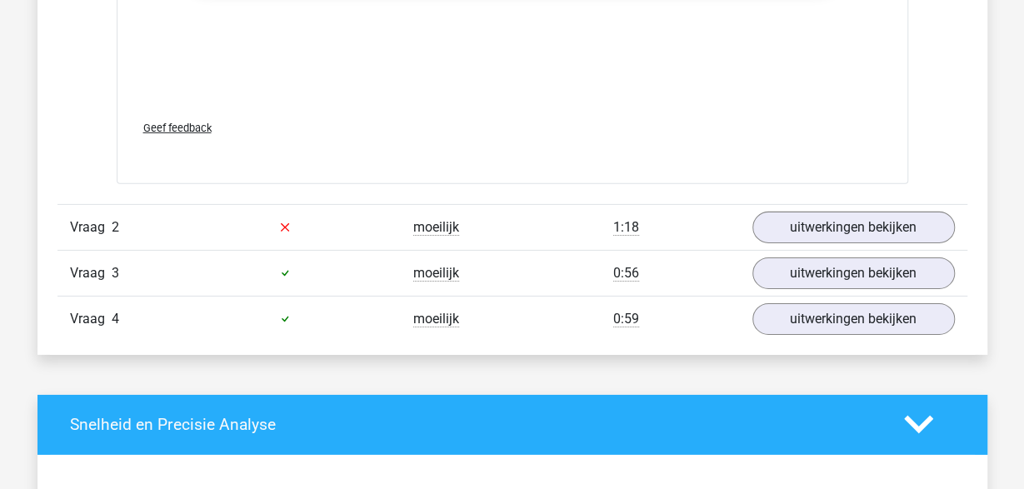
scroll to position [2512, 0]
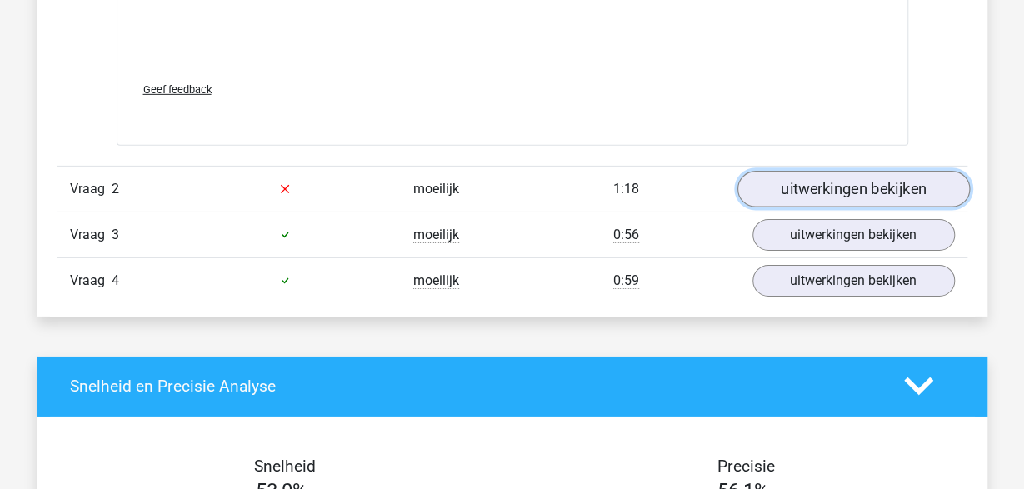
click at [934, 180] on link "uitwerkingen bekijken" at bounding box center [852, 189] width 232 height 37
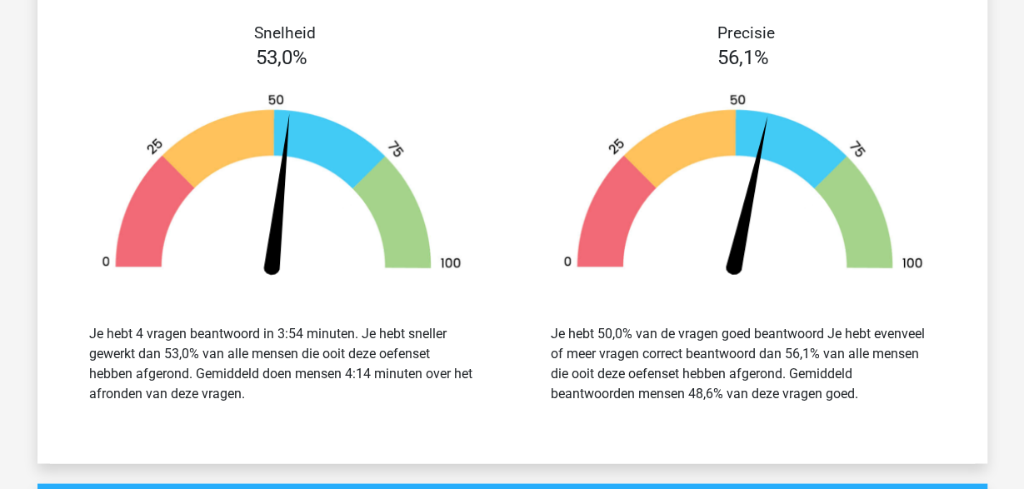
scroll to position [4245, 0]
